Goal: Transaction & Acquisition: Purchase product/service

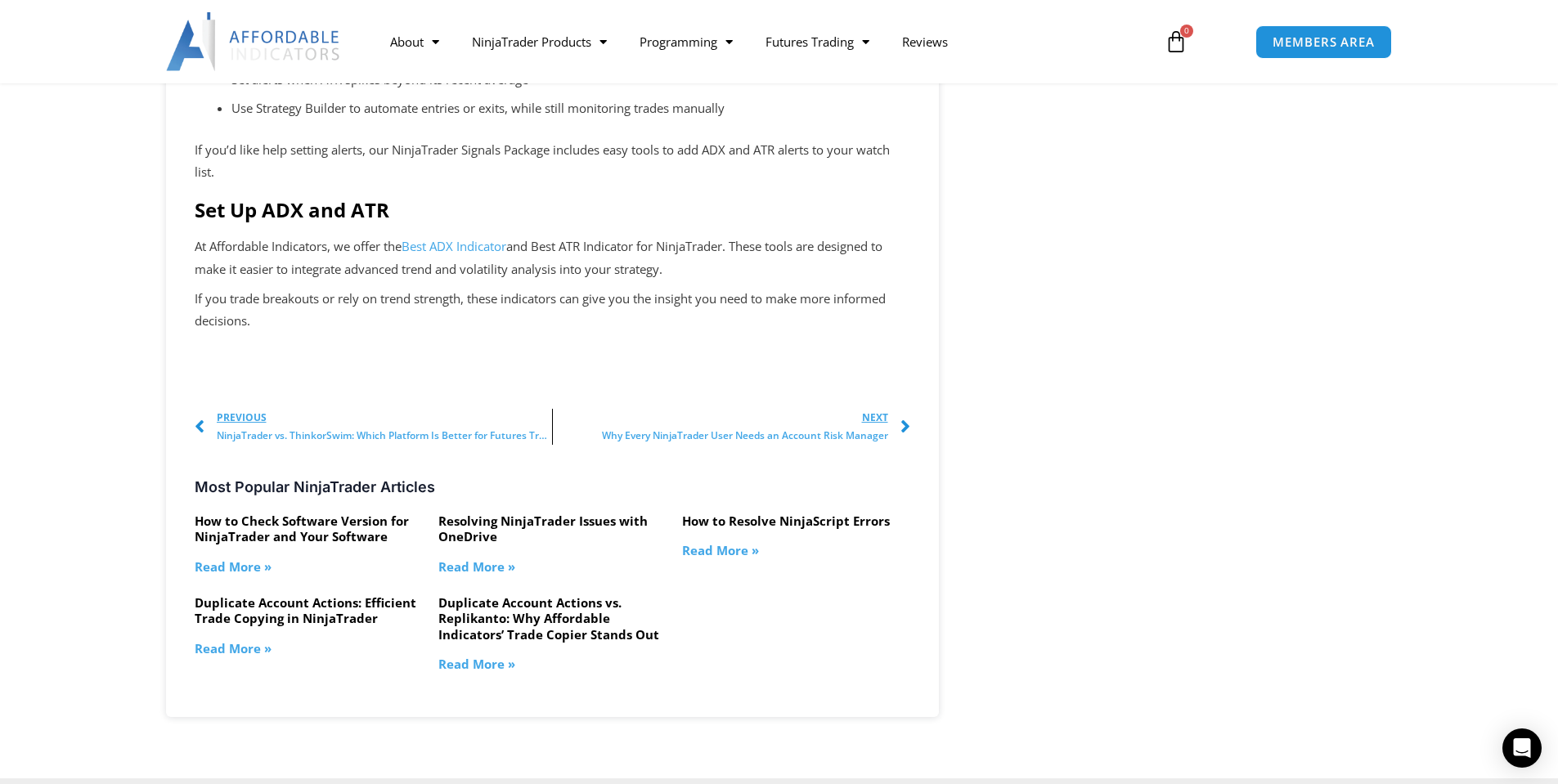
scroll to position [2535, 0]
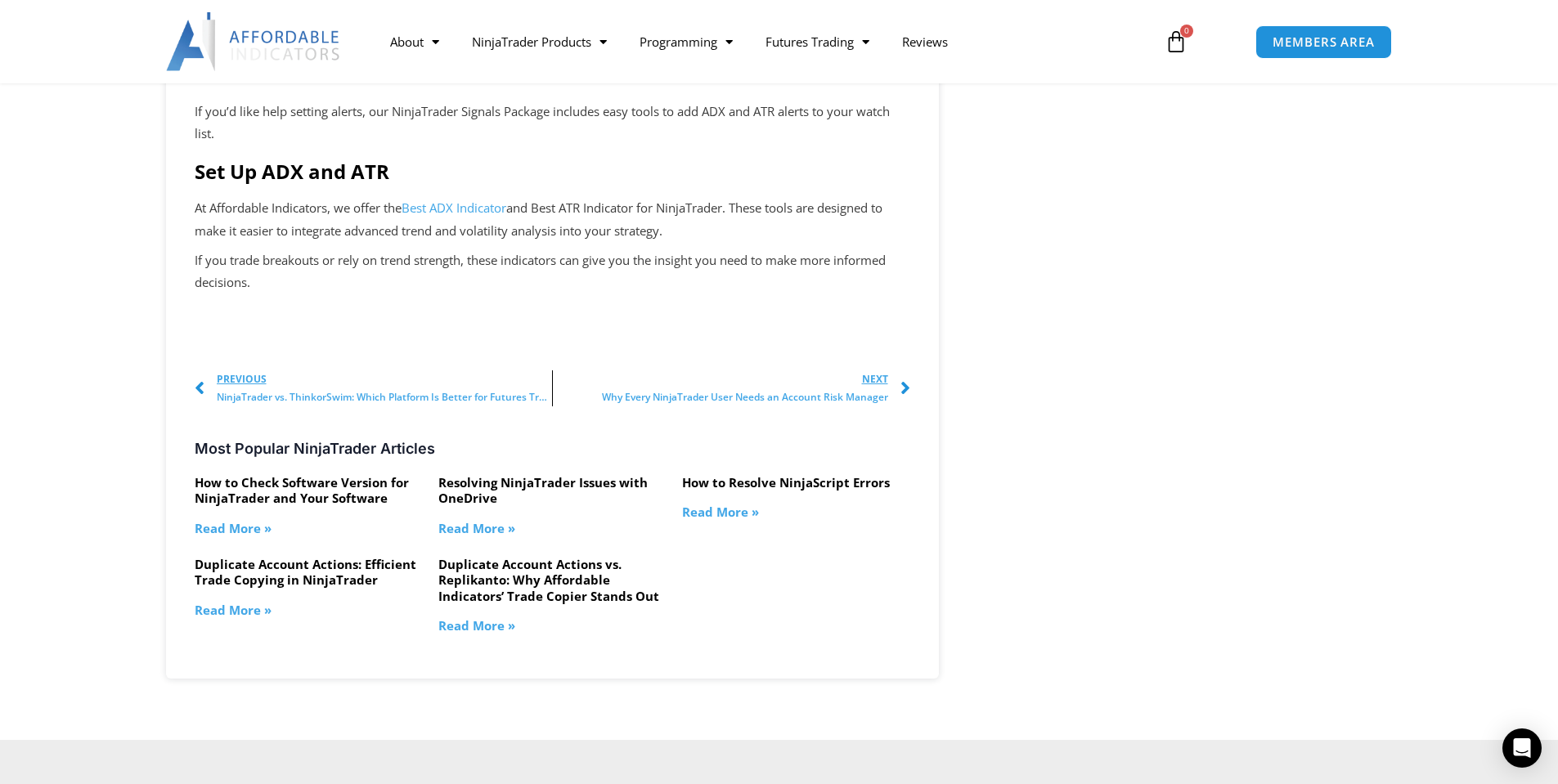
click at [273, 589] on link "Duplicate Account Actions: Efficient Trade Copying in NinjaTrader" at bounding box center [305, 572] width 222 height 32
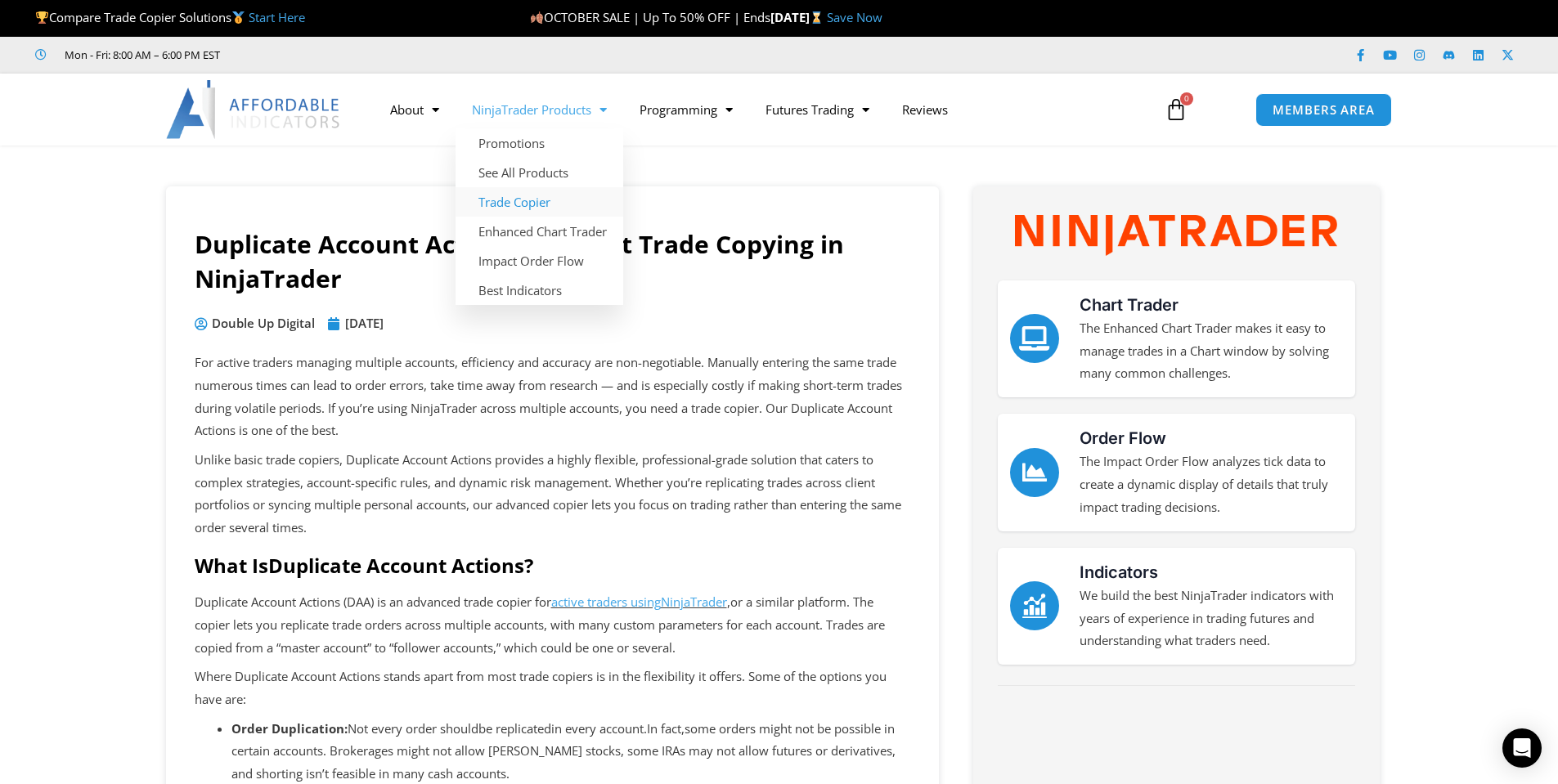
click at [546, 204] on link "Trade Copier" at bounding box center [539, 202] width 168 height 30
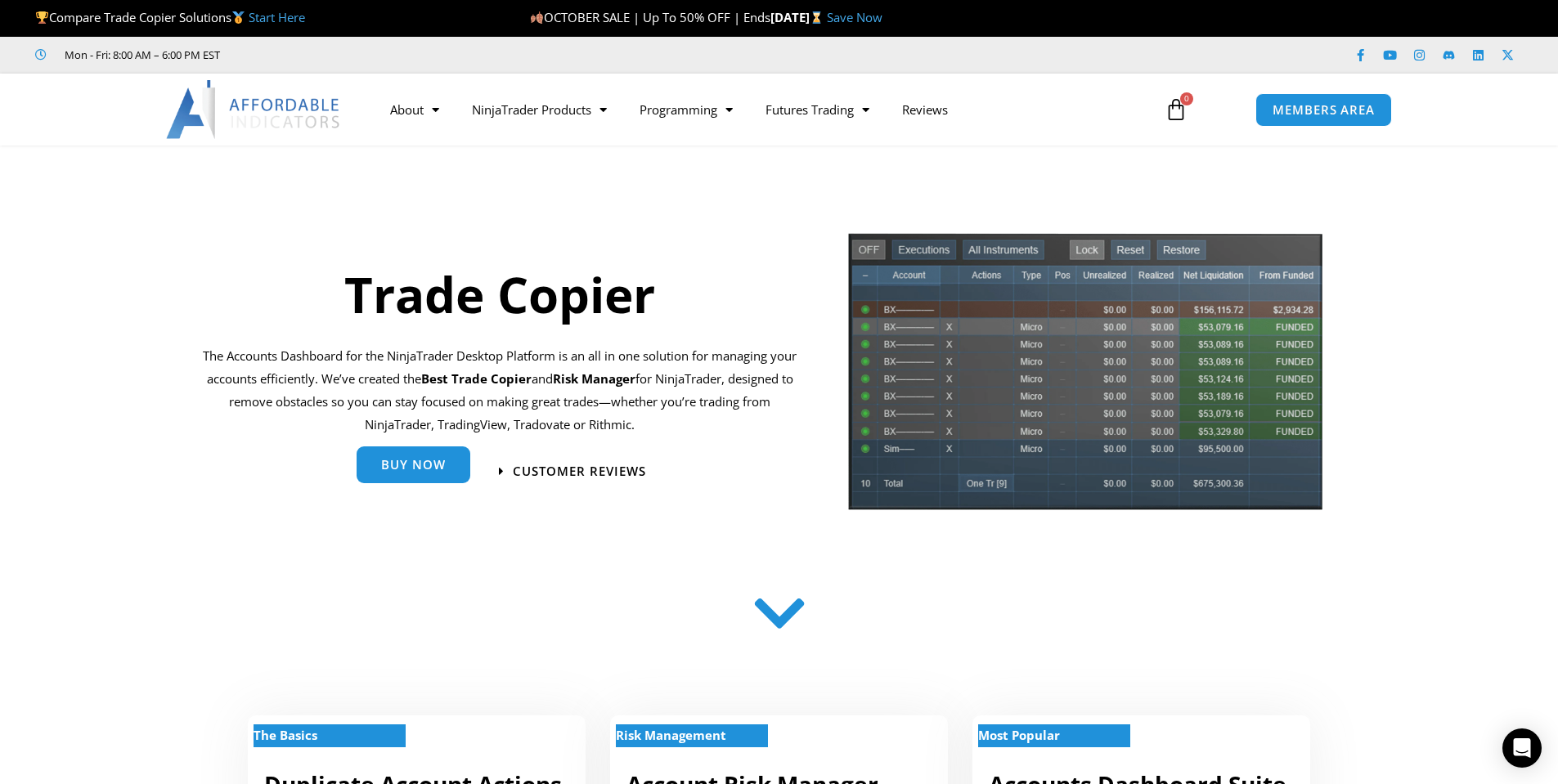
click at [429, 478] on link "Buy Now" at bounding box center [413, 465] width 114 height 37
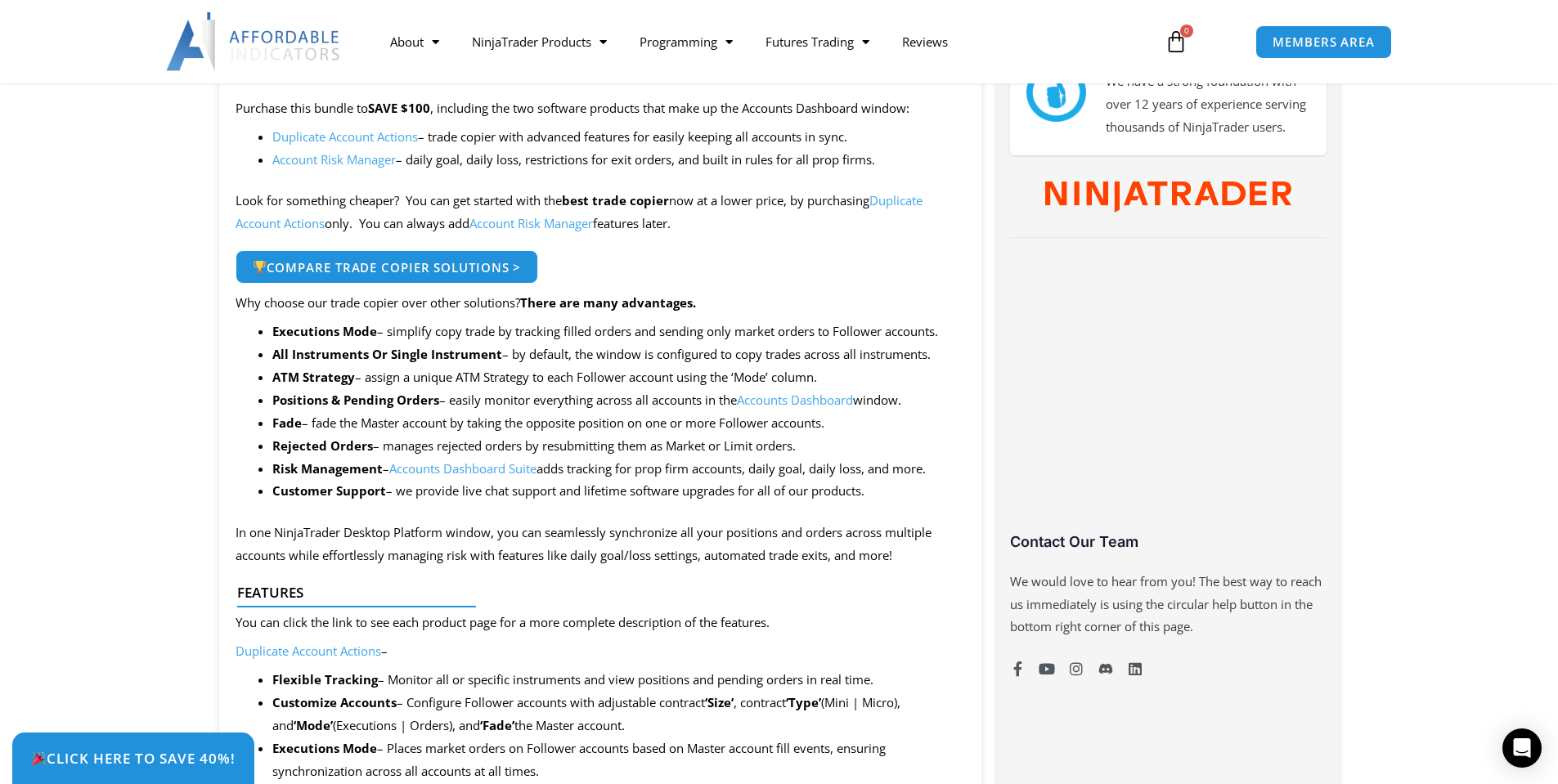
scroll to position [899, 0]
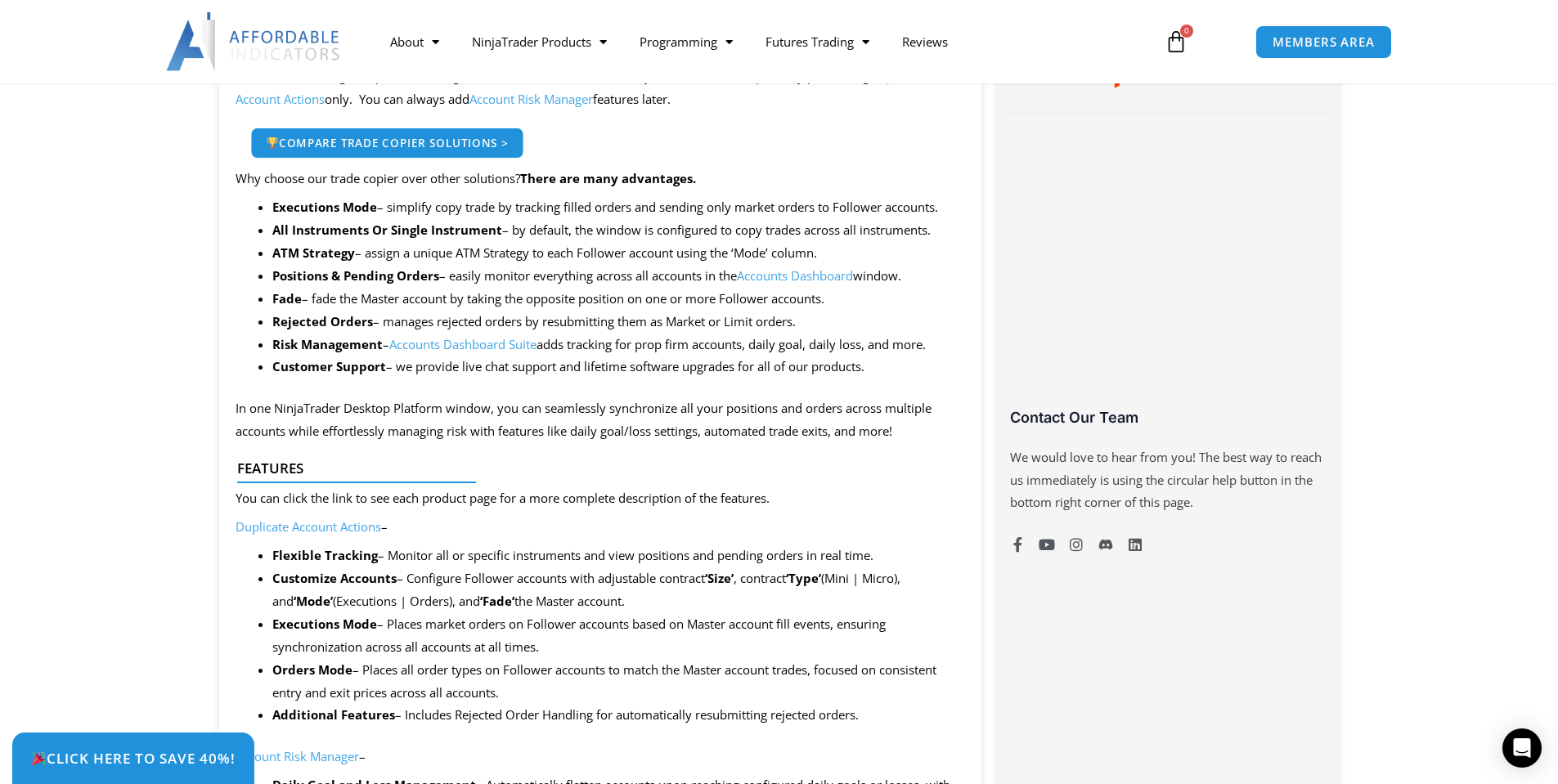
click at [406, 140] on span "Compare Trade Copier Solutions >" at bounding box center [386, 142] width 242 height 11
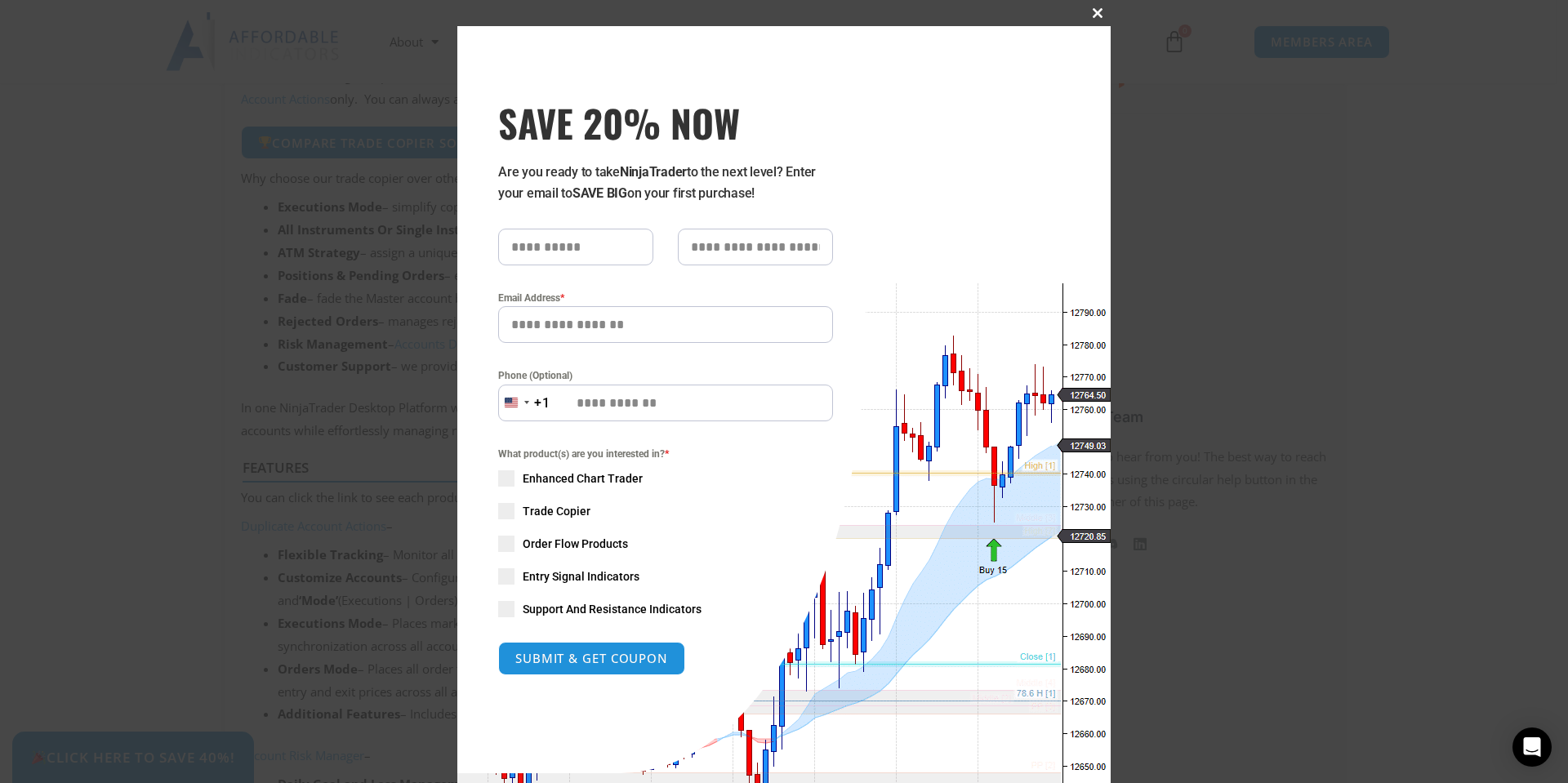
click at [1087, 18] on button "Close this module" at bounding box center [1097, 13] width 26 height 26
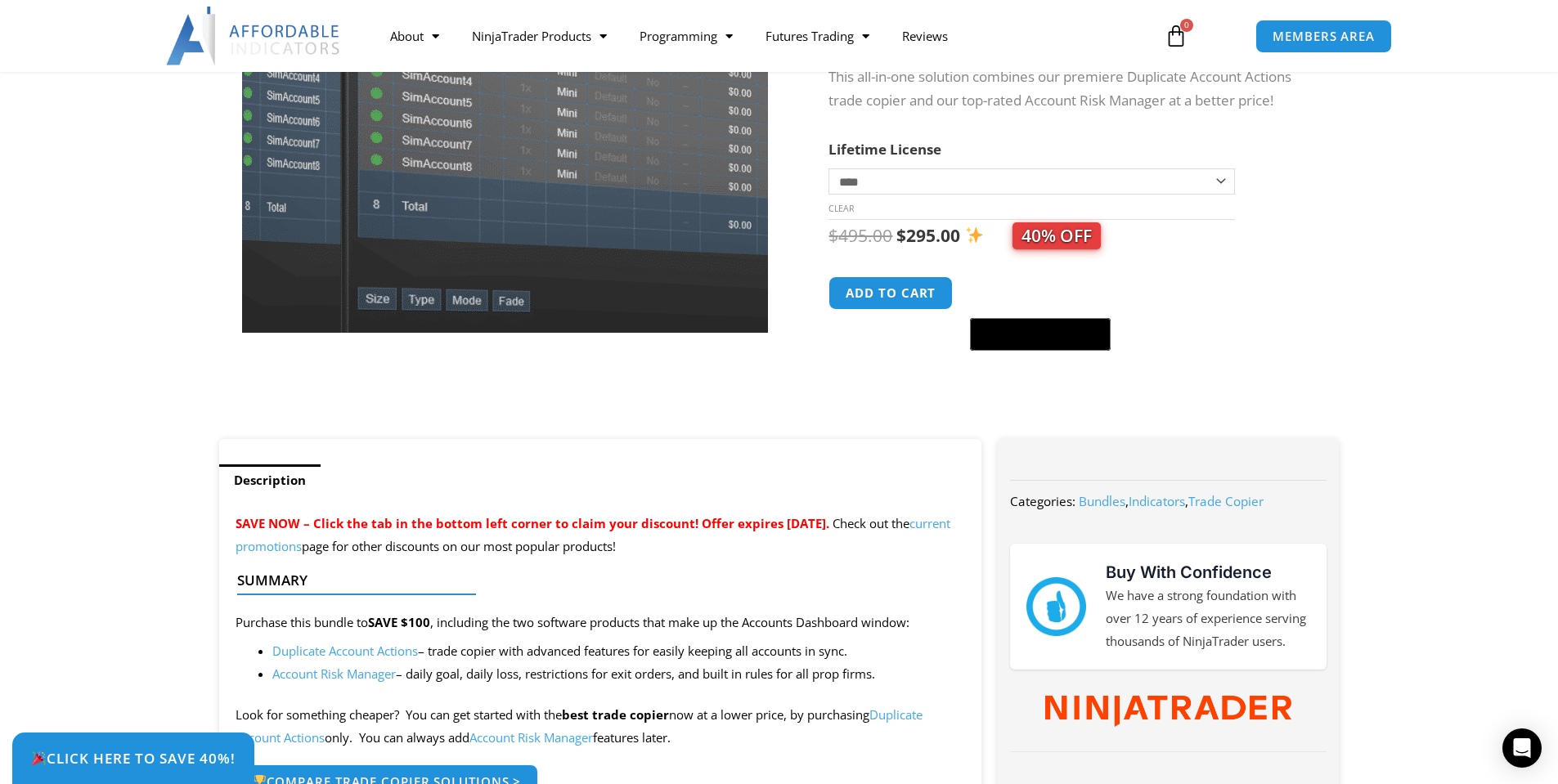
scroll to position [82, 0]
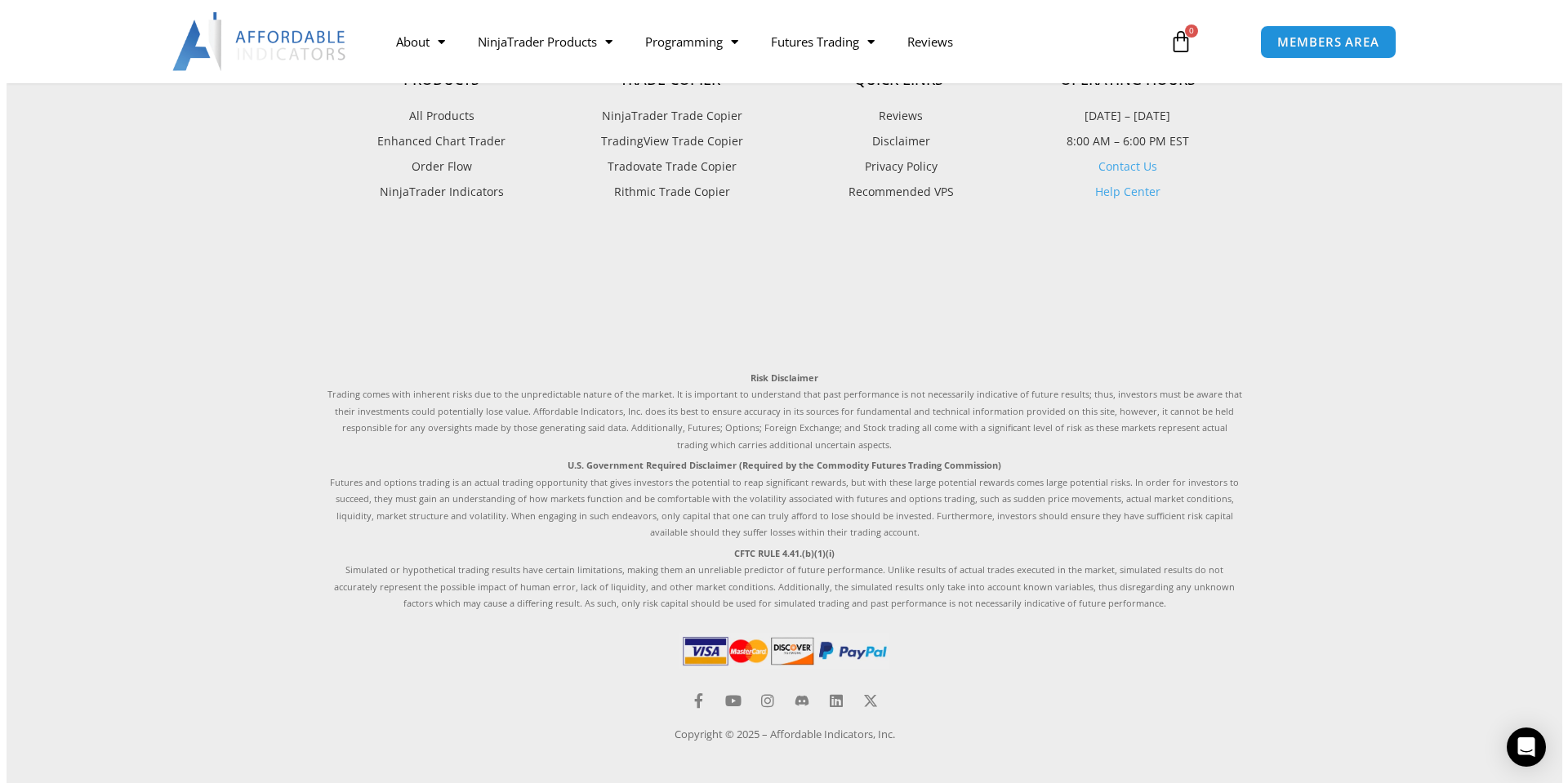
scroll to position [1338, 0]
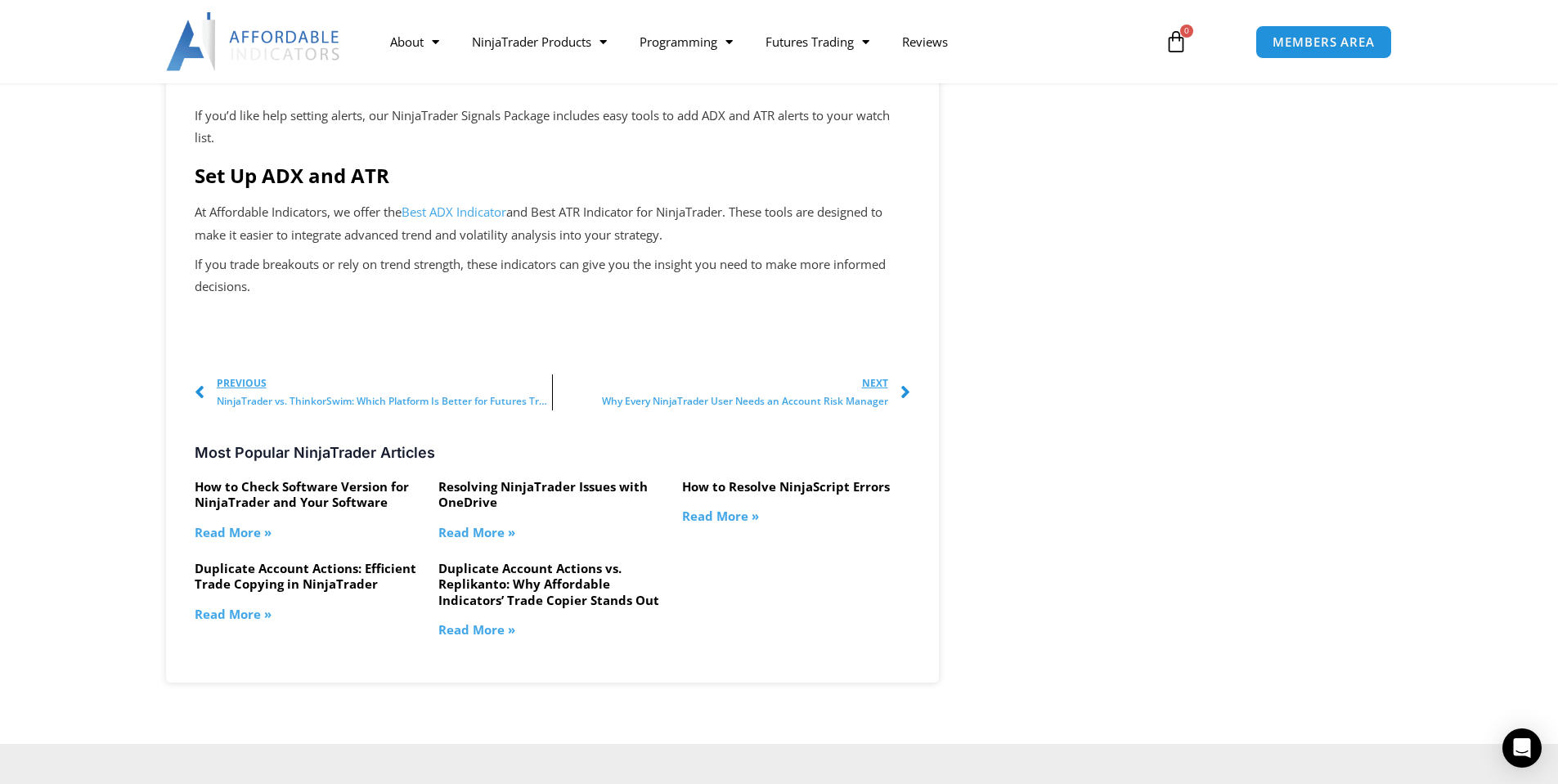
scroll to position [2535, 0]
